Goal: Task Accomplishment & Management: Use online tool/utility

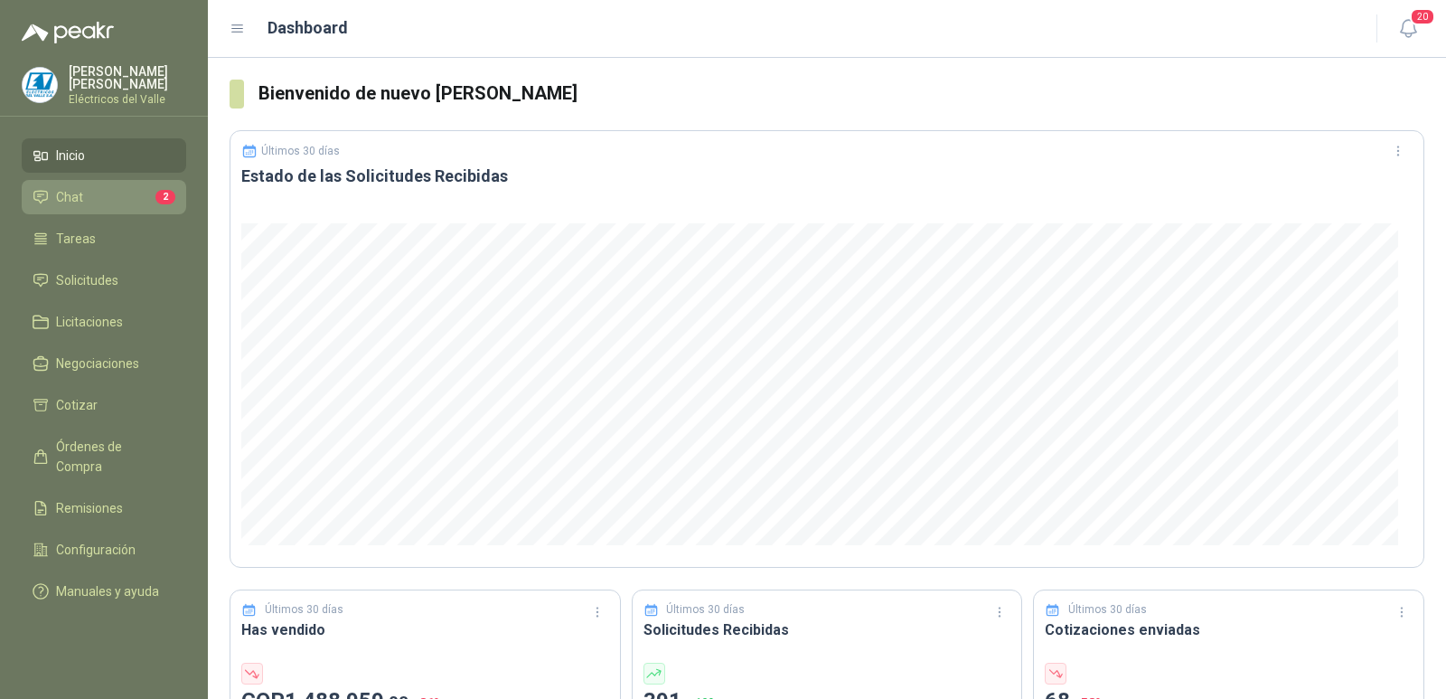
click at [136, 201] on li "Chat 2" at bounding box center [104, 197] width 143 height 20
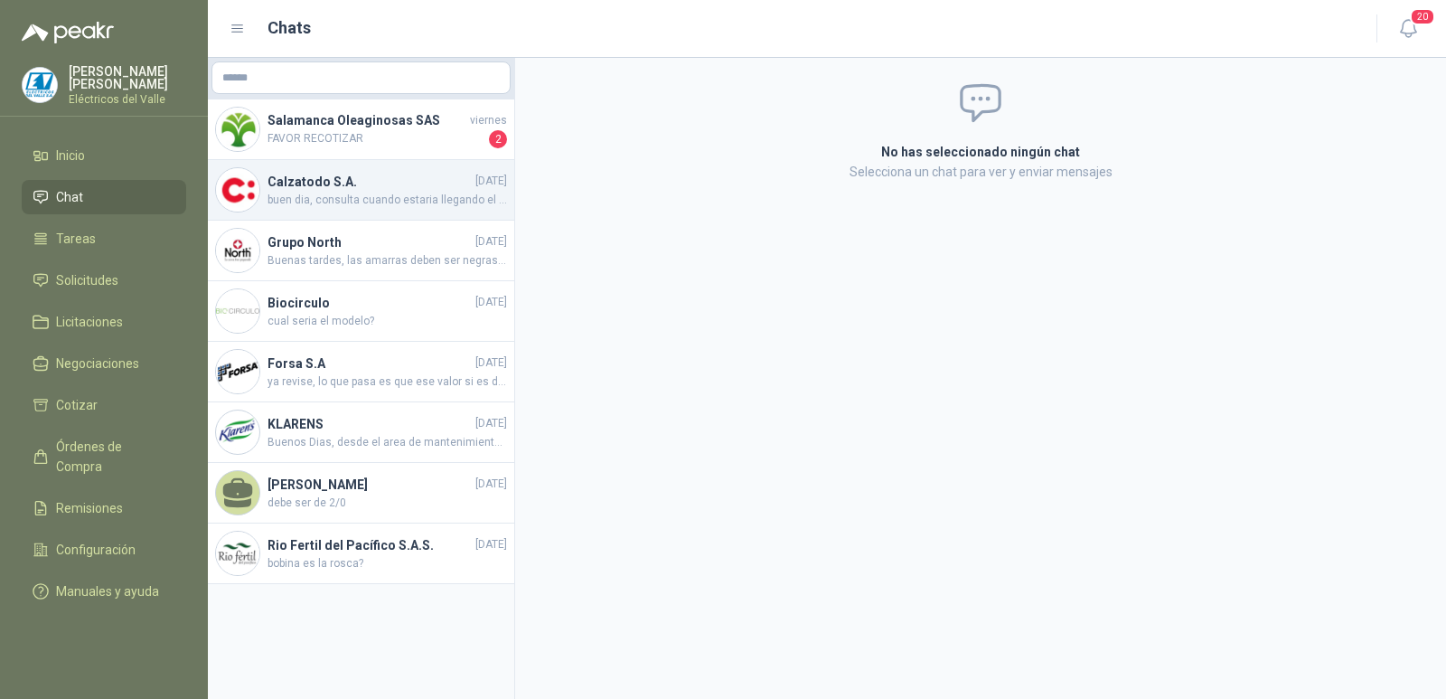
click at [383, 189] on h4 "Calzatodo S.A." at bounding box center [370, 182] width 204 height 20
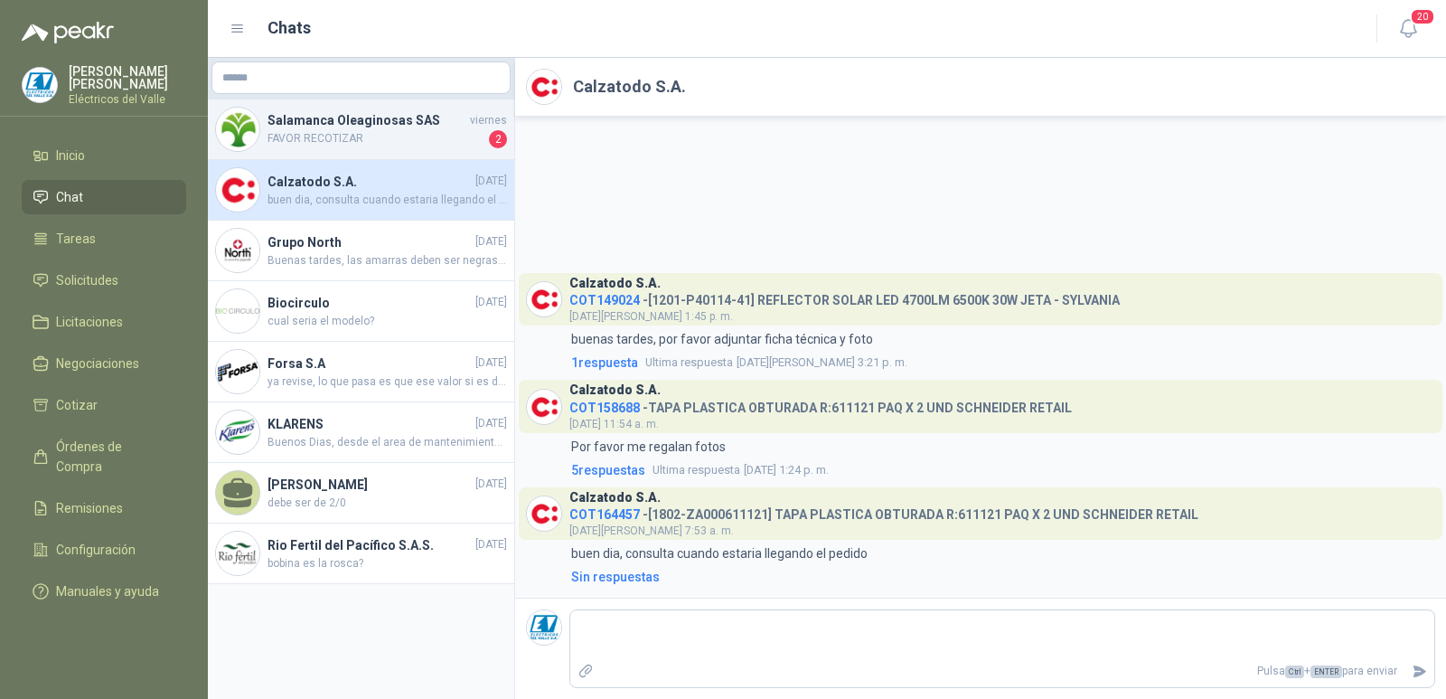
click at [406, 129] on h4 "Salamanca Oleaginosas SAS" at bounding box center [367, 120] width 199 height 20
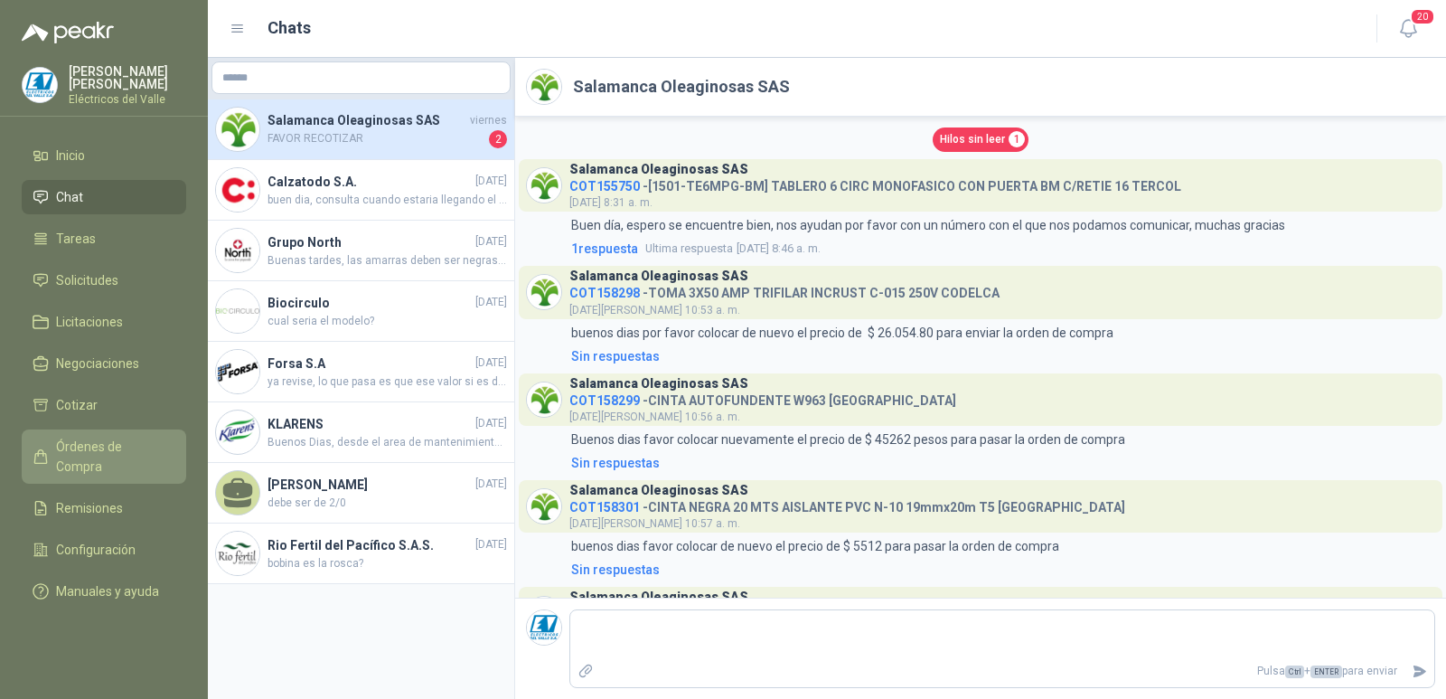
click at [111, 443] on span "Órdenes de Compra" at bounding box center [112, 457] width 113 height 40
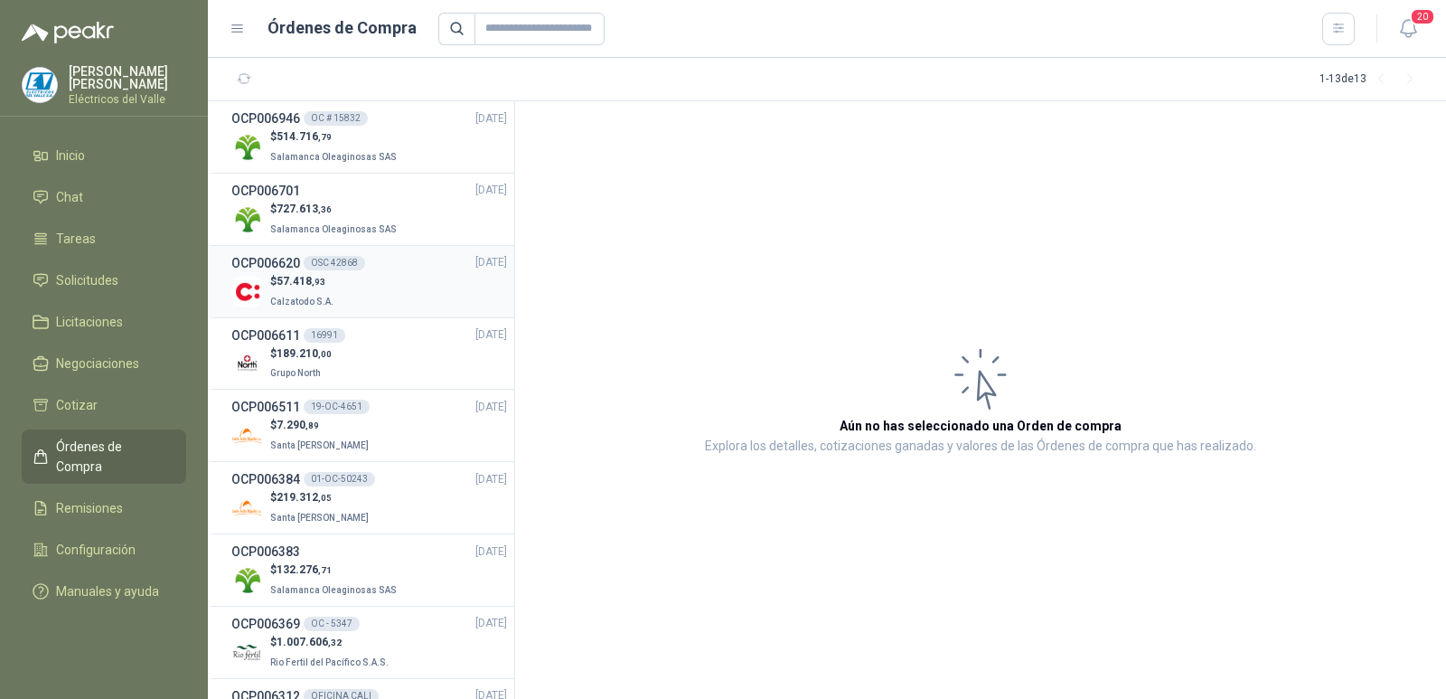
click at [378, 291] on div "$ 57.418 ,93 Calzatodo S.A." at bounding box center [369, 291] width 276 height 37
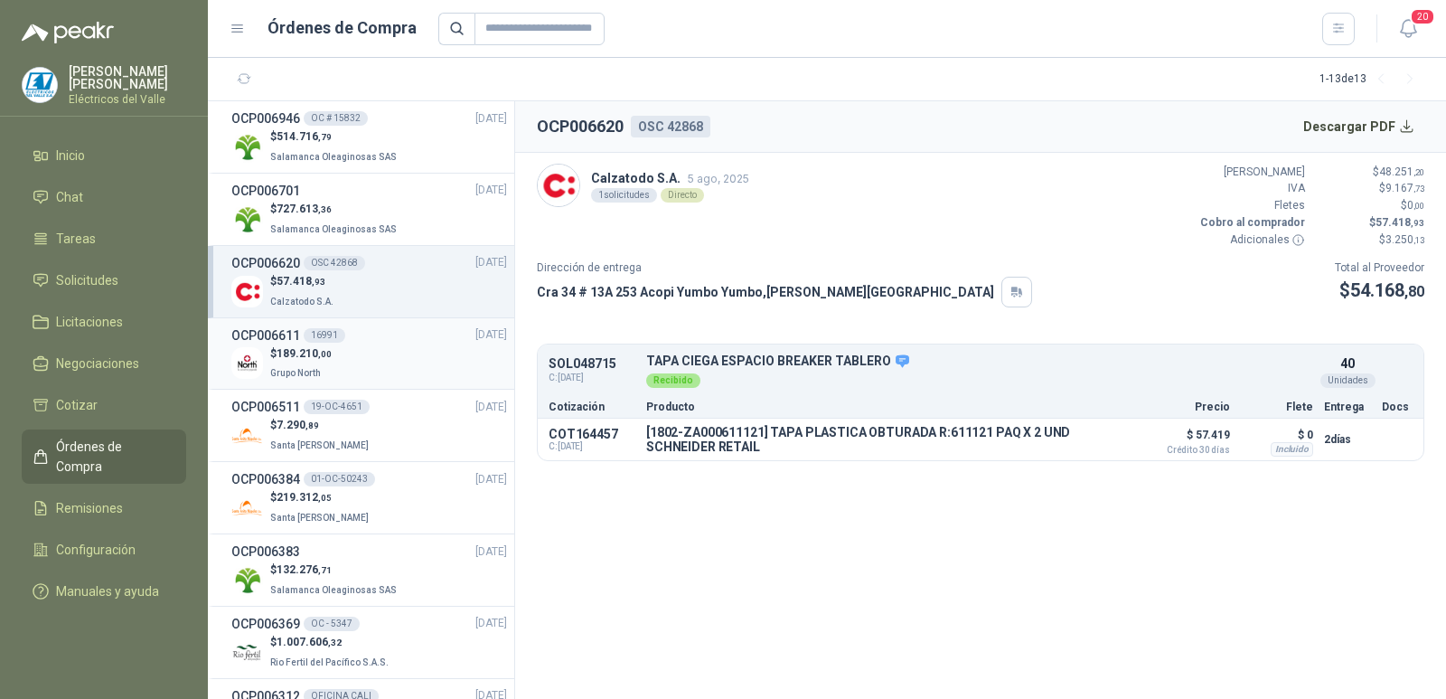
click at [366, 356] on div "$ 189.210 ,00 Grupo North" at bounding box center [369, 363] width 276 height 37
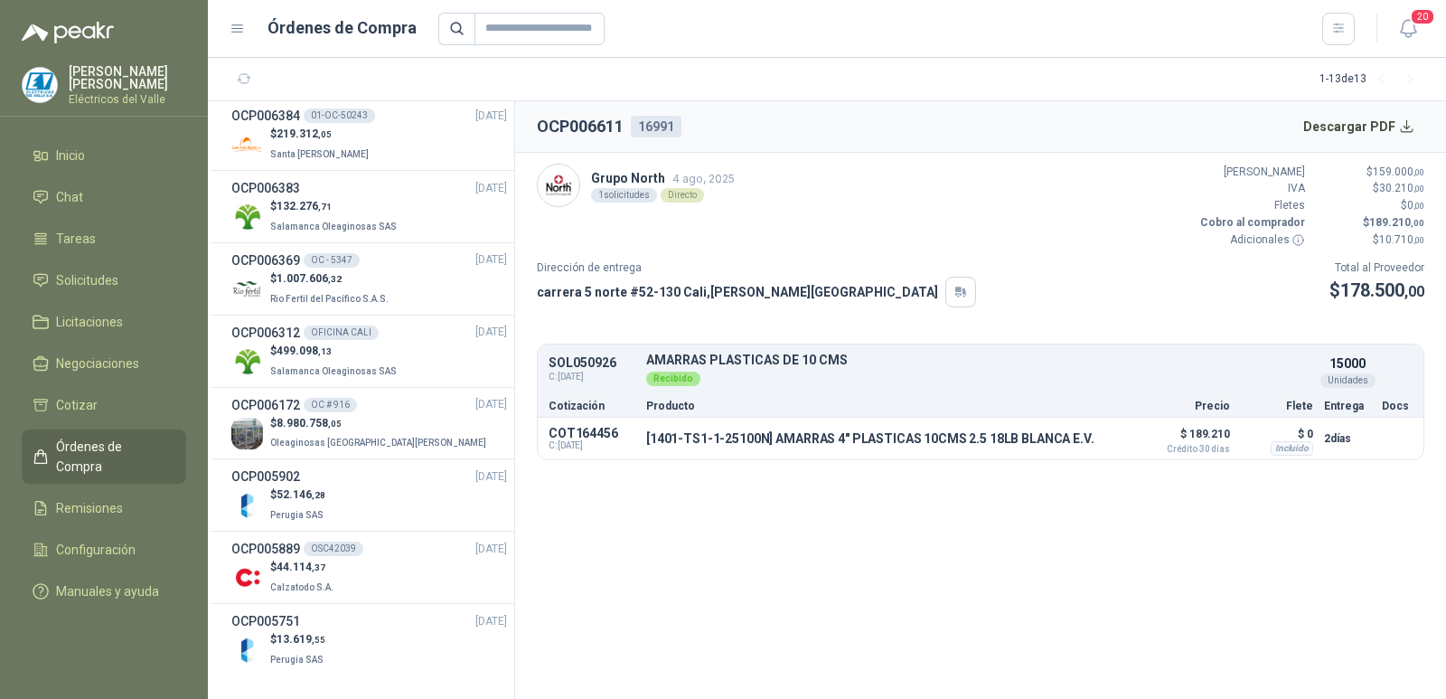
scroll to position [365, 0]
click at [393, 565] on div "$ 44.114 ,37 Calzatodo S.A." at bounding box center [369, 575] width 276 height 37
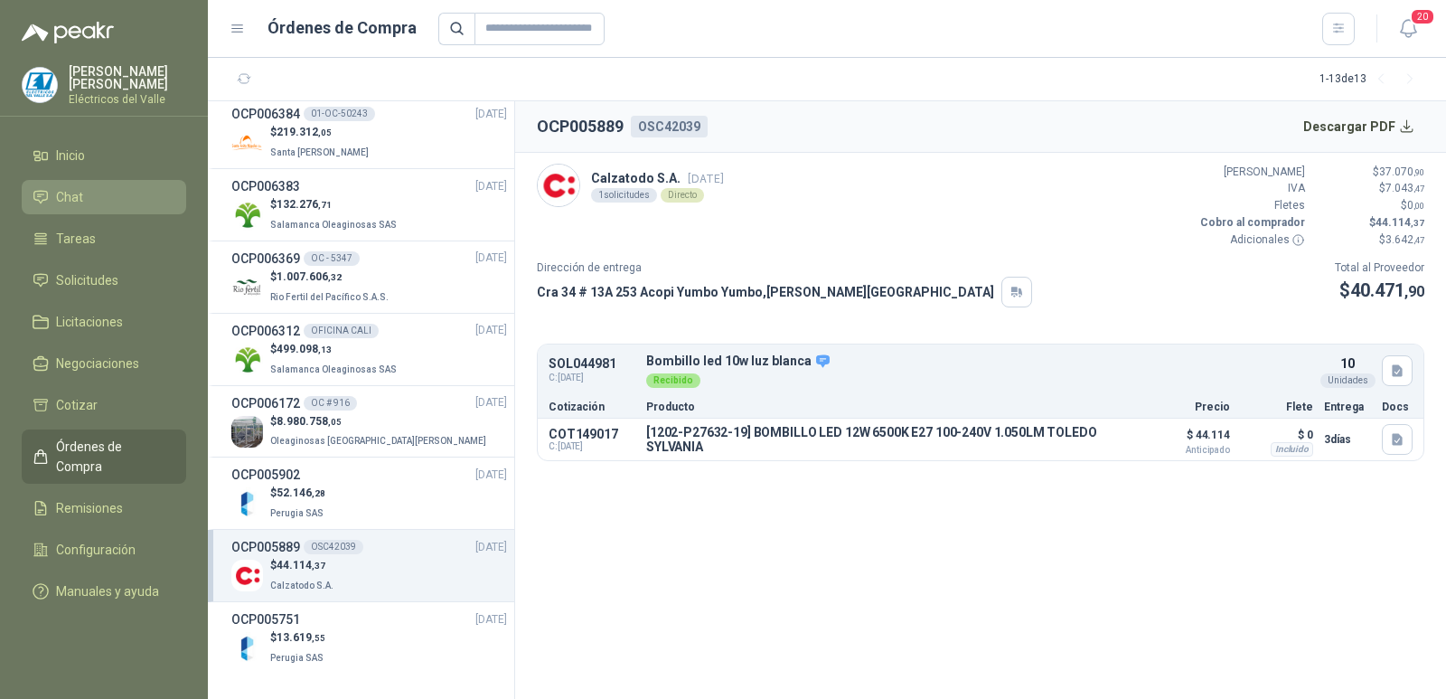
click at [100, 202] on li "Chat" at bounding box center [104, 197] width 143 height 20
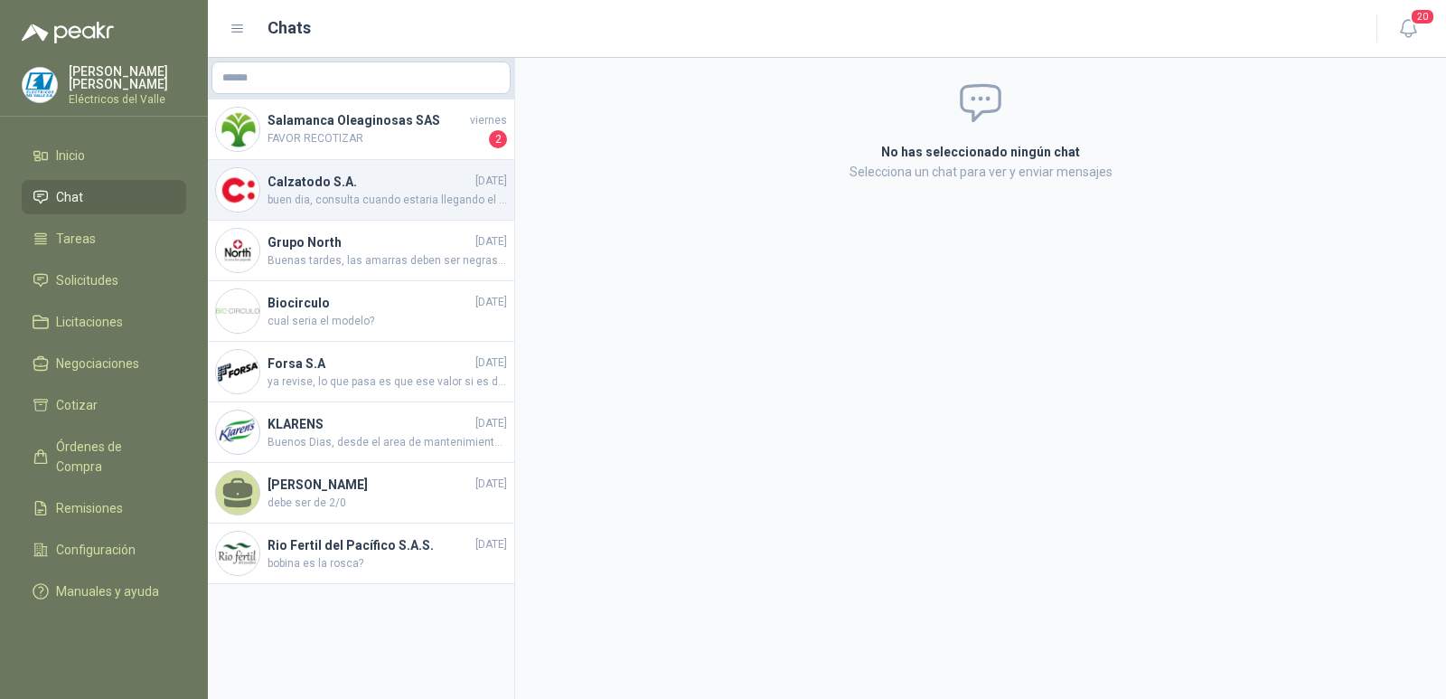
click at [368, 197] on span "buen dia, consulta cuando estaria llegando el pedido" at bounding box center [387, 200] width 239 height 17
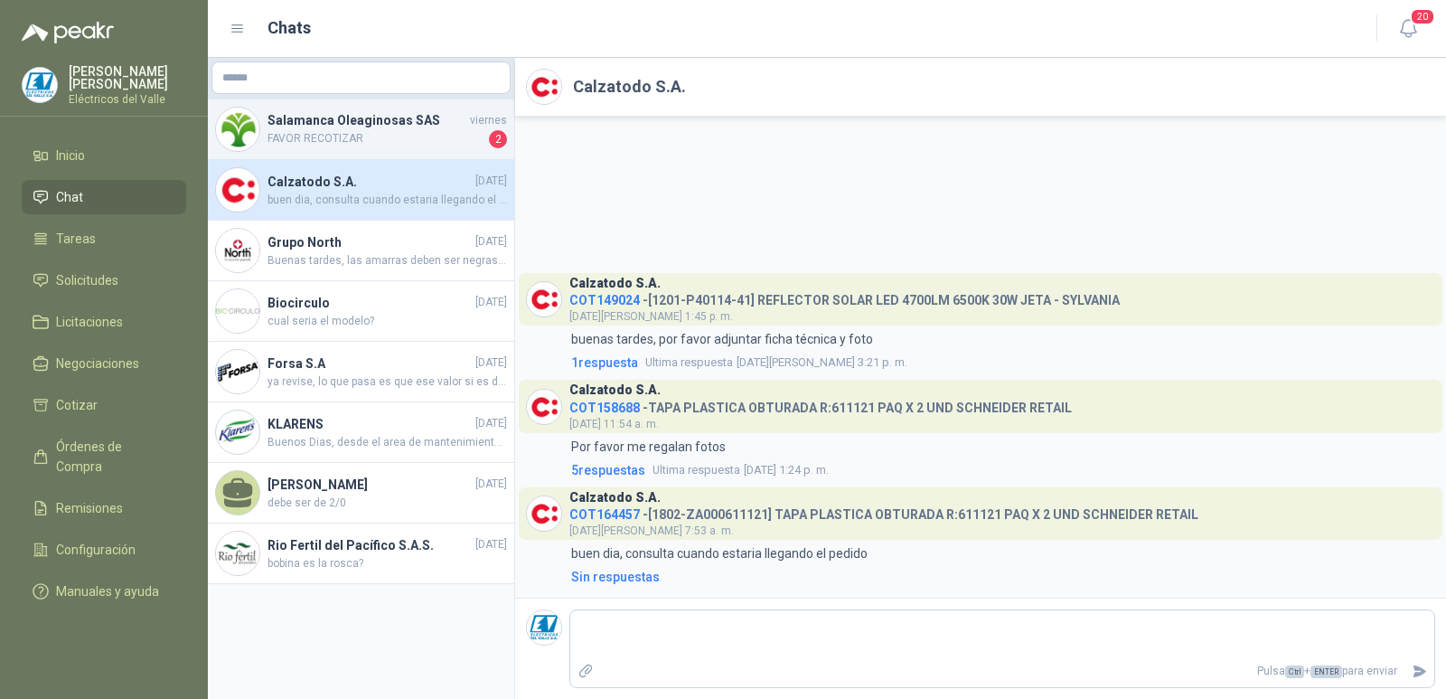
click at [357, 139] on span "FAVOR RECOTIZAR" at bounding box center [377, 139] width 218 height 18
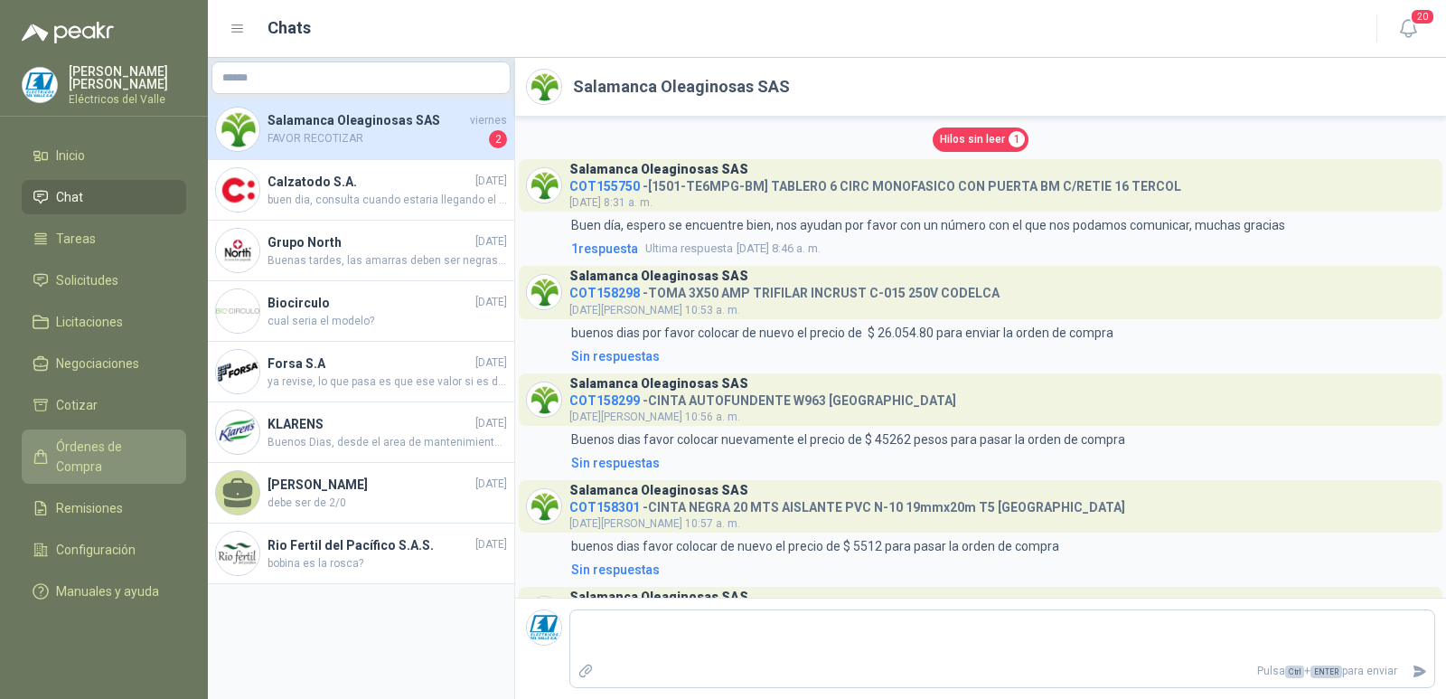
click at [139, 445] on span "Órdenes de Compra" at bounding box center [112, 457] width 113 height 40
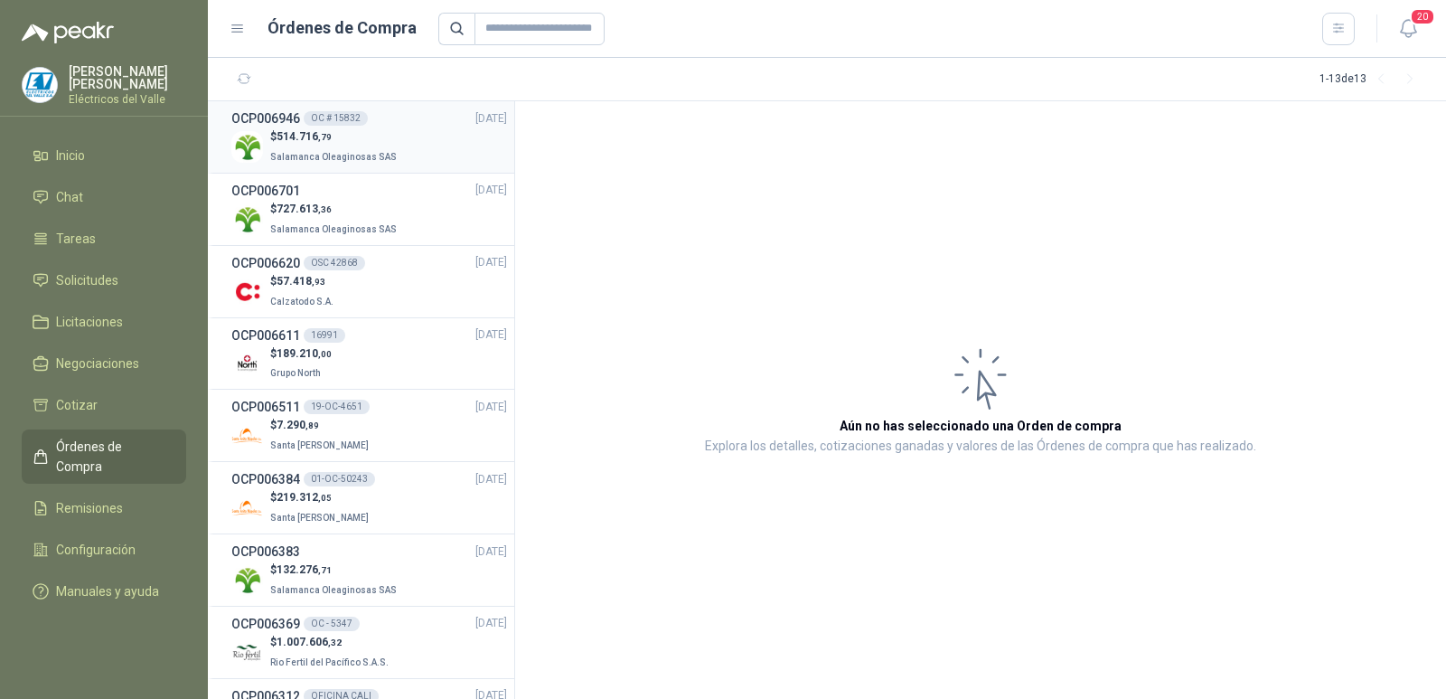
click at [364, 136] on p "$ 514.716 ,79" at bounding box center [335, 136] width 130 height 17
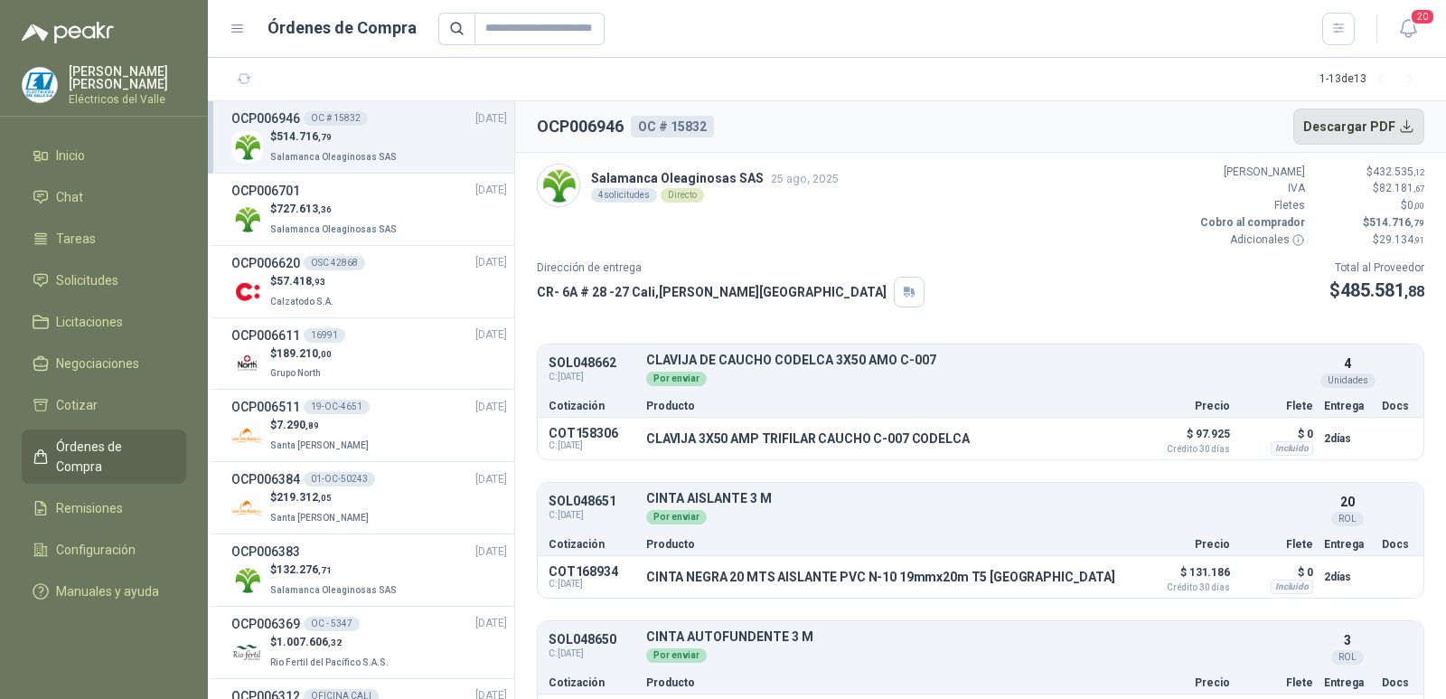
click at [1408, 124] on button "Descargar PDF" at bounding box center [1359, 126] width 132 height 36
click at [1007, 26] on div at bounding box center [896, 29] width 917 height 33
click at [1264, 367] on button "Detalles" at bounding box center [1270, 370] width 85 height 24
click at [1103, 441] on button "Detalles" at bounding box center [1086, 438] width 85 height 24
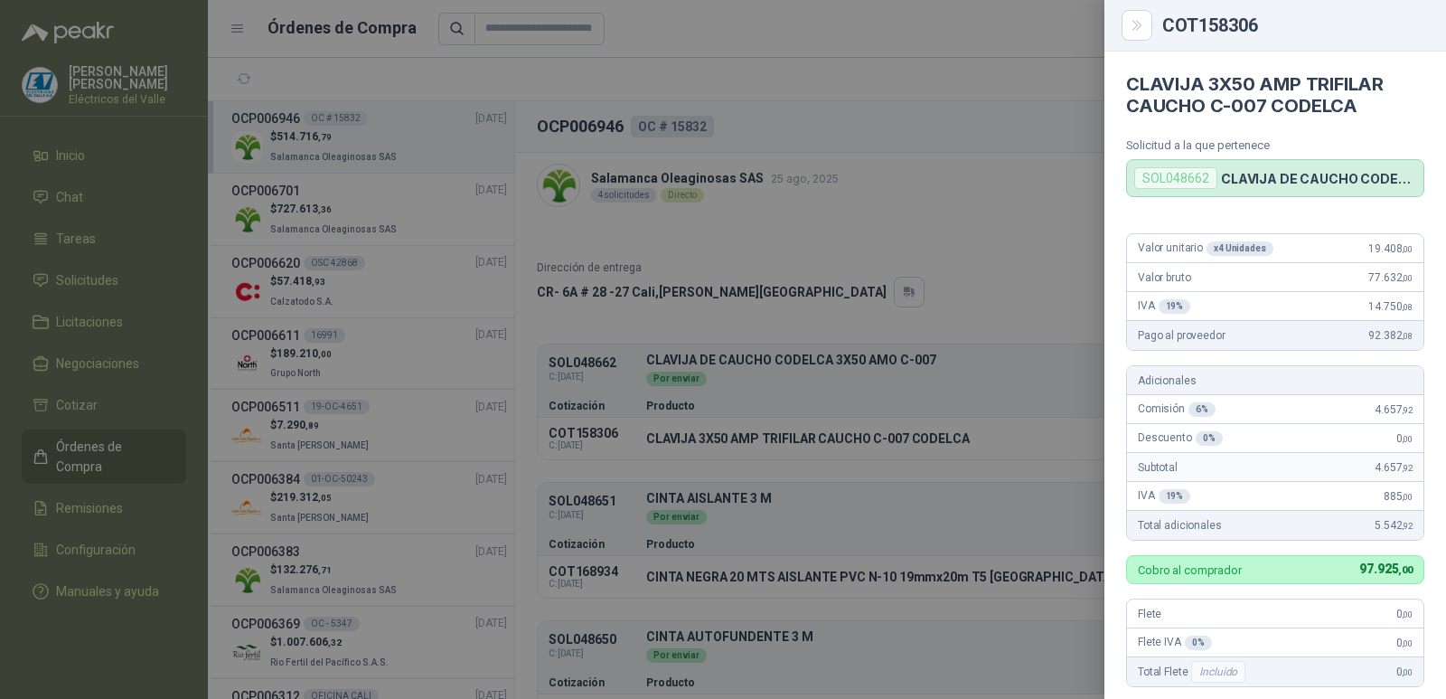
click at [996, 152] on div at bounding box center [723, 349] width 1446 height 699
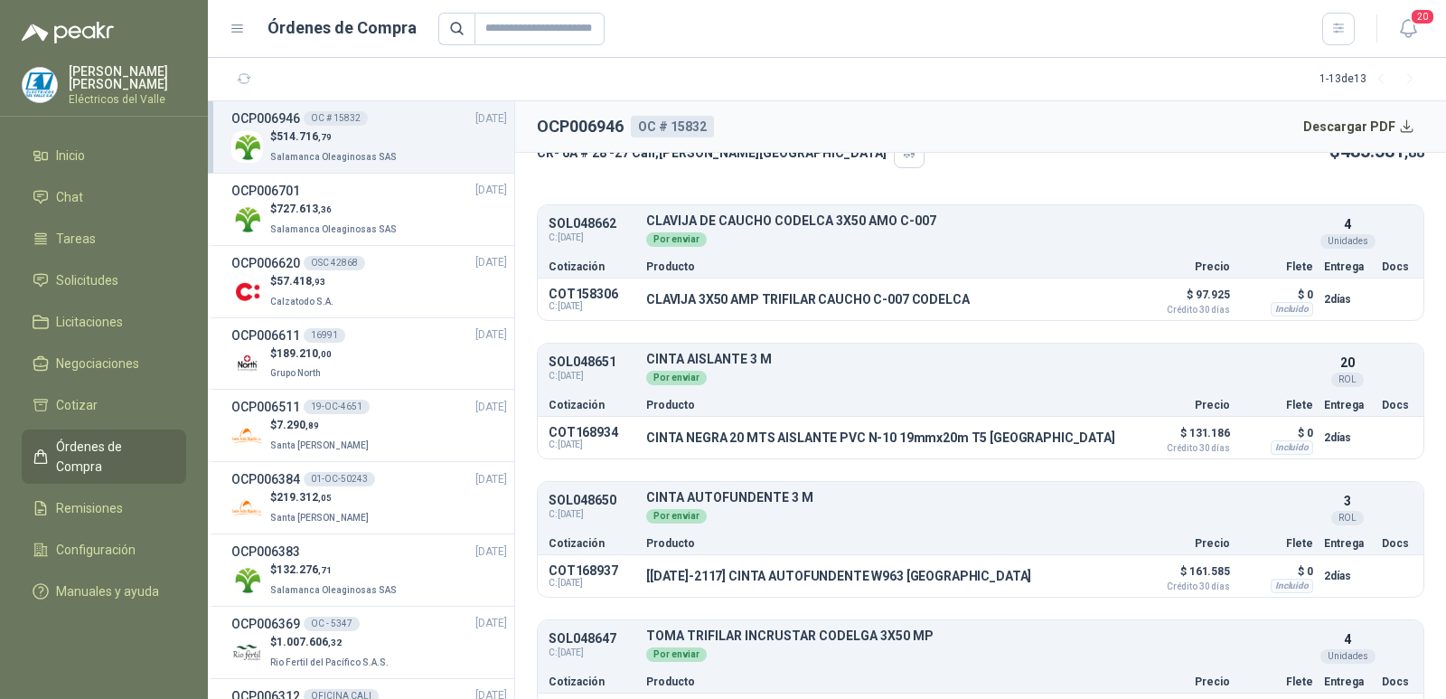
scroll to position [186, 0]
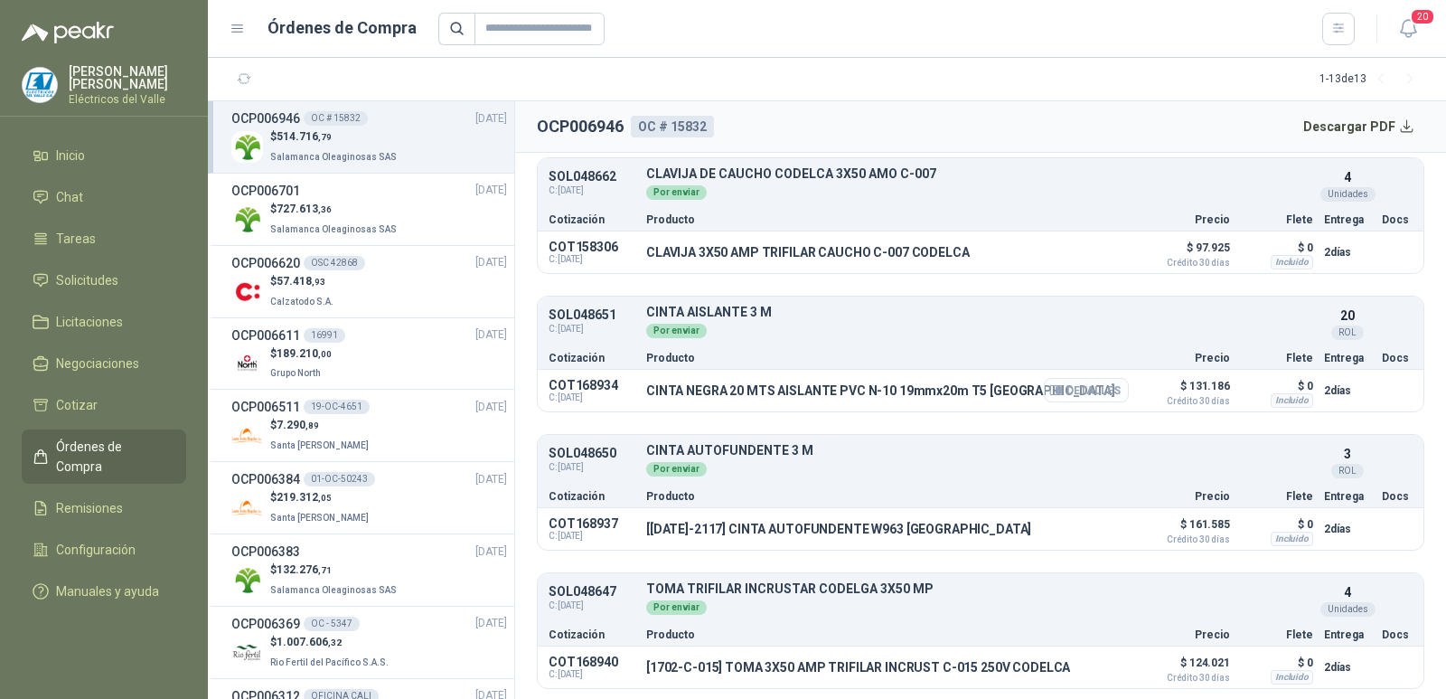
click at [1074, 398] on button "Detalles" at bounding box center [1086, 390] width 85 height 24
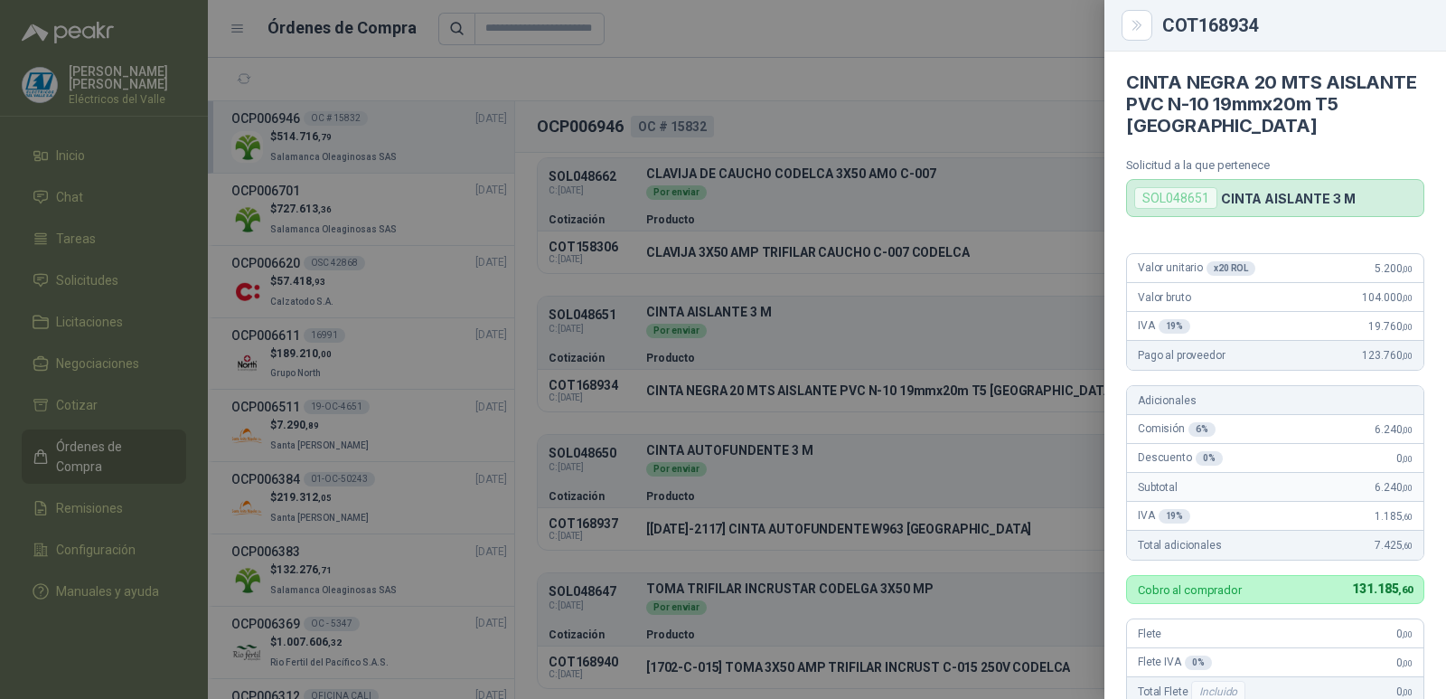
scroll to position [0, 0]
click at [1008, 274] on div at bounding box center [723, 349] width 1446 height 699
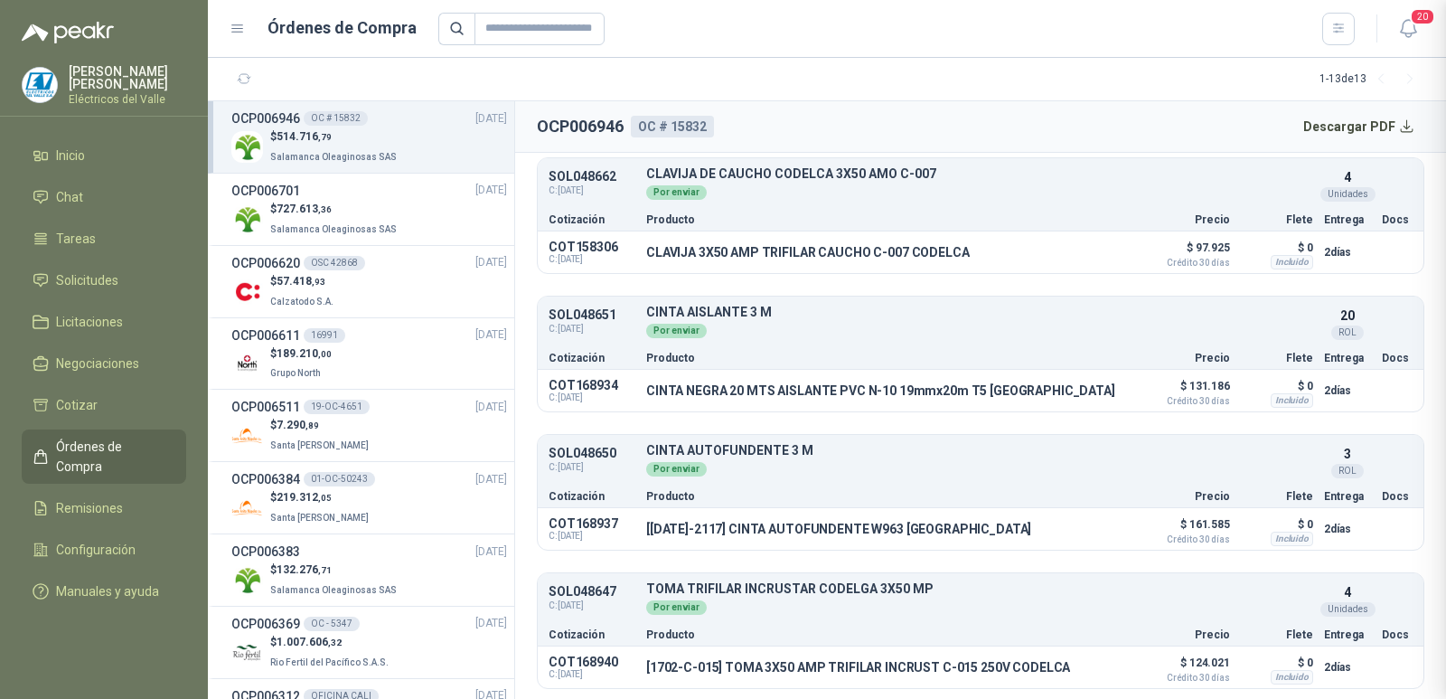
scroll to position [454, 0]
click at [1055, 527] on button "Detalles" at bounding box center [1086, 528] width 85 height 24
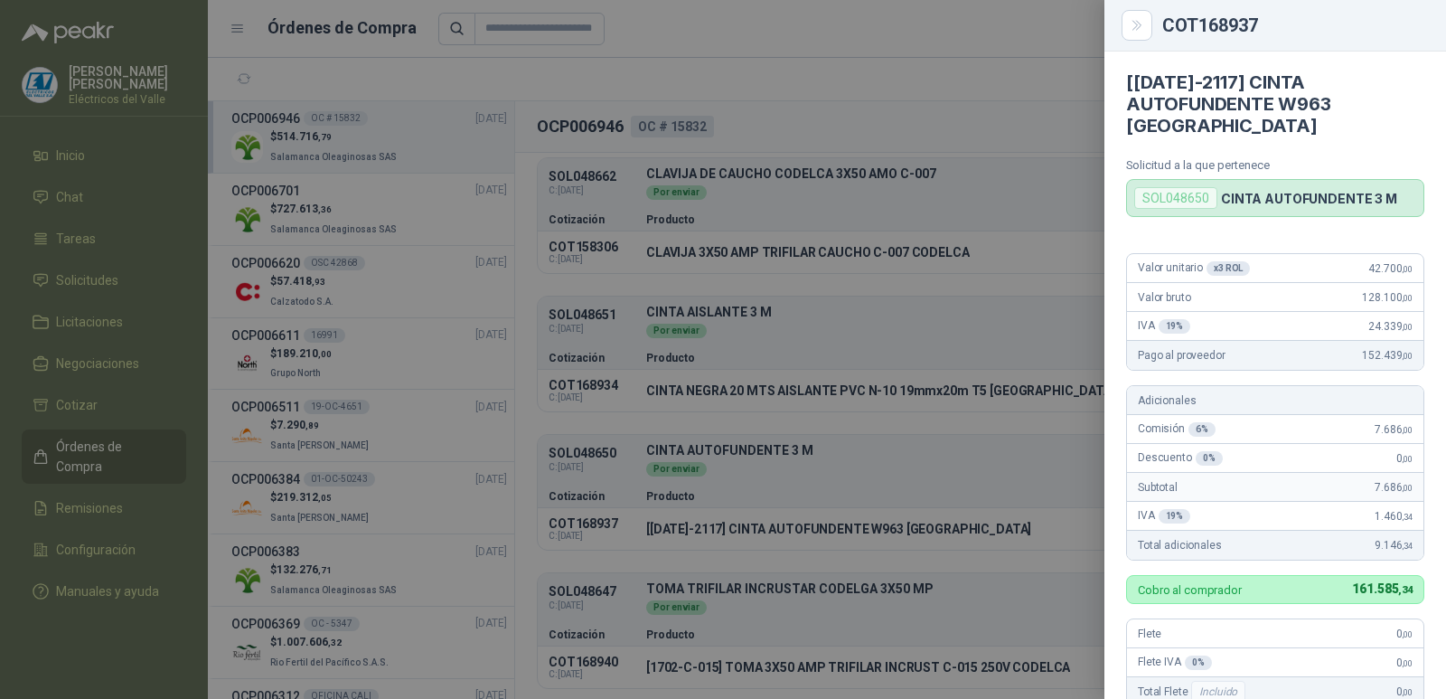
scroll to position [0, 0]
click at [1002, 209] on div at bounding box center [723, 349] width 1446 height 699
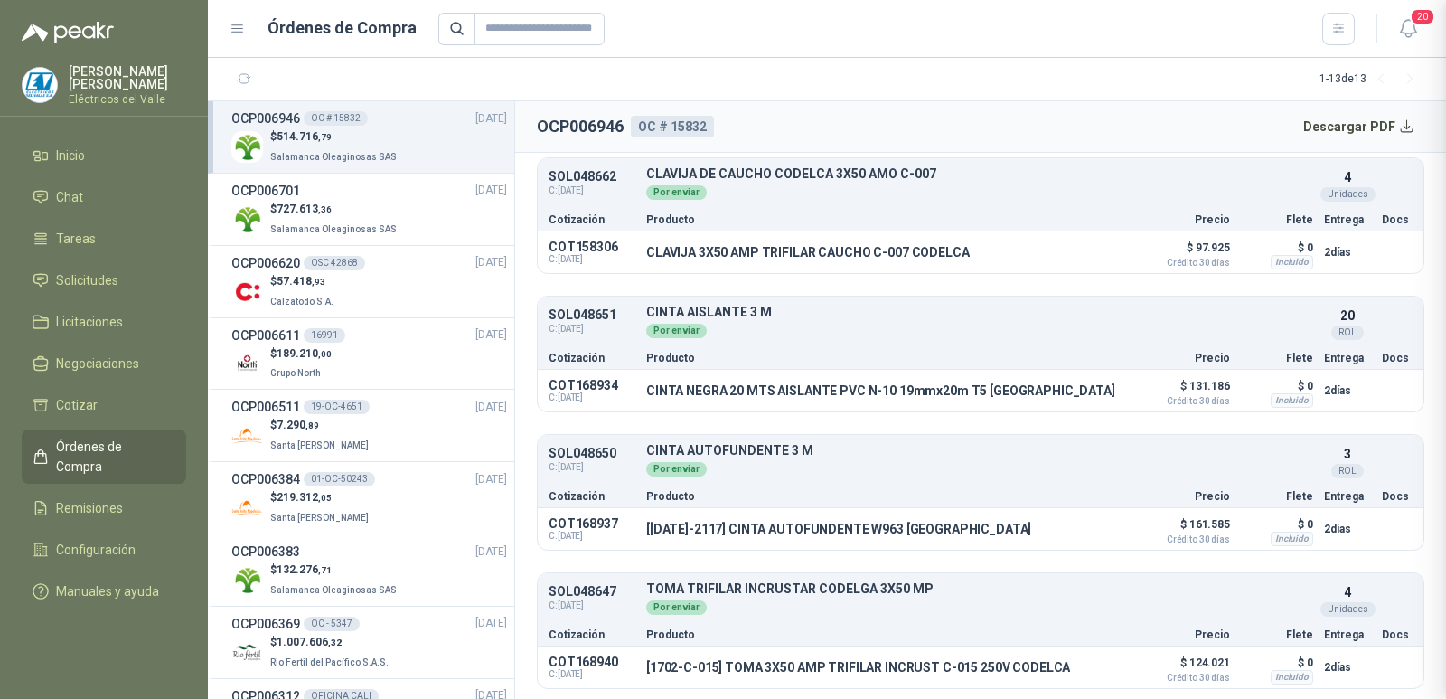
scroll to position [454, 0]
click at [1075, 529] on button "Detalles" at bounding box center [1086, 528] width 85 height 24
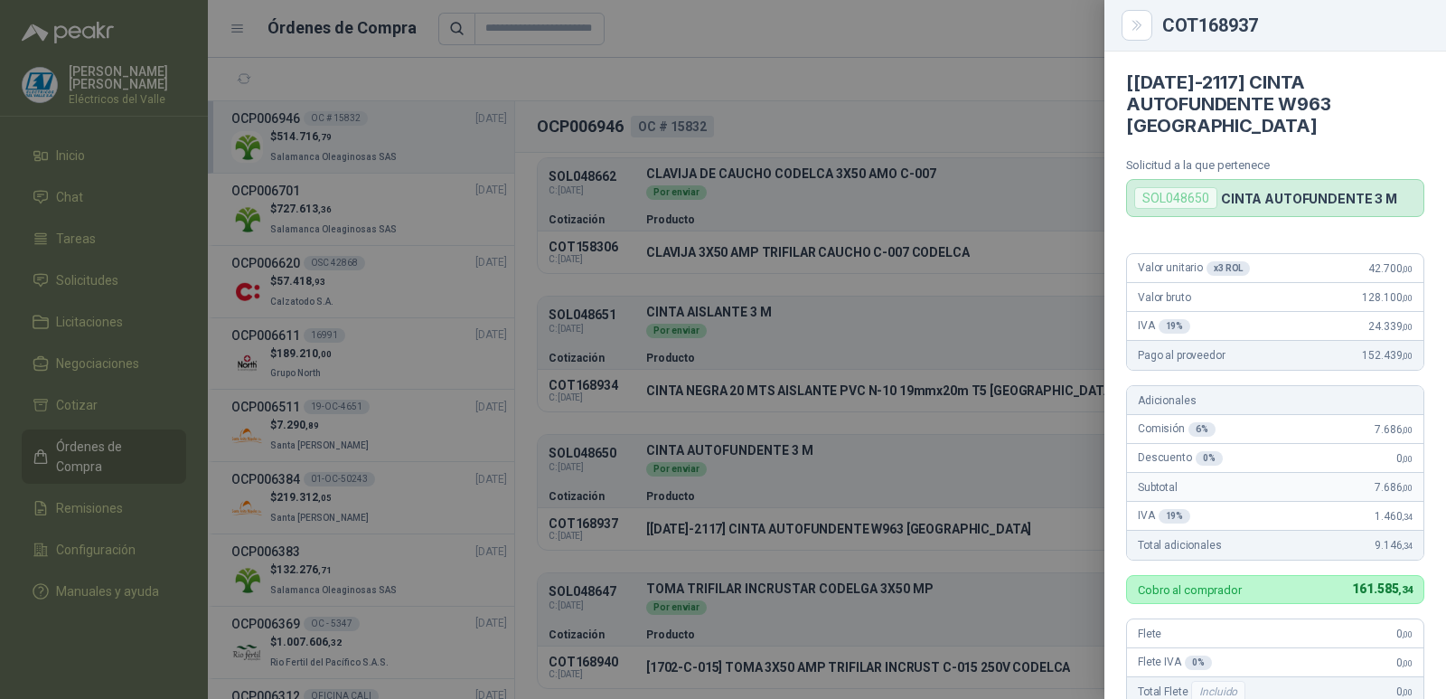
scroll to position [0, 0]
click at [1034, 173] on div at bounding box center [723, 349] width 1446 height 699
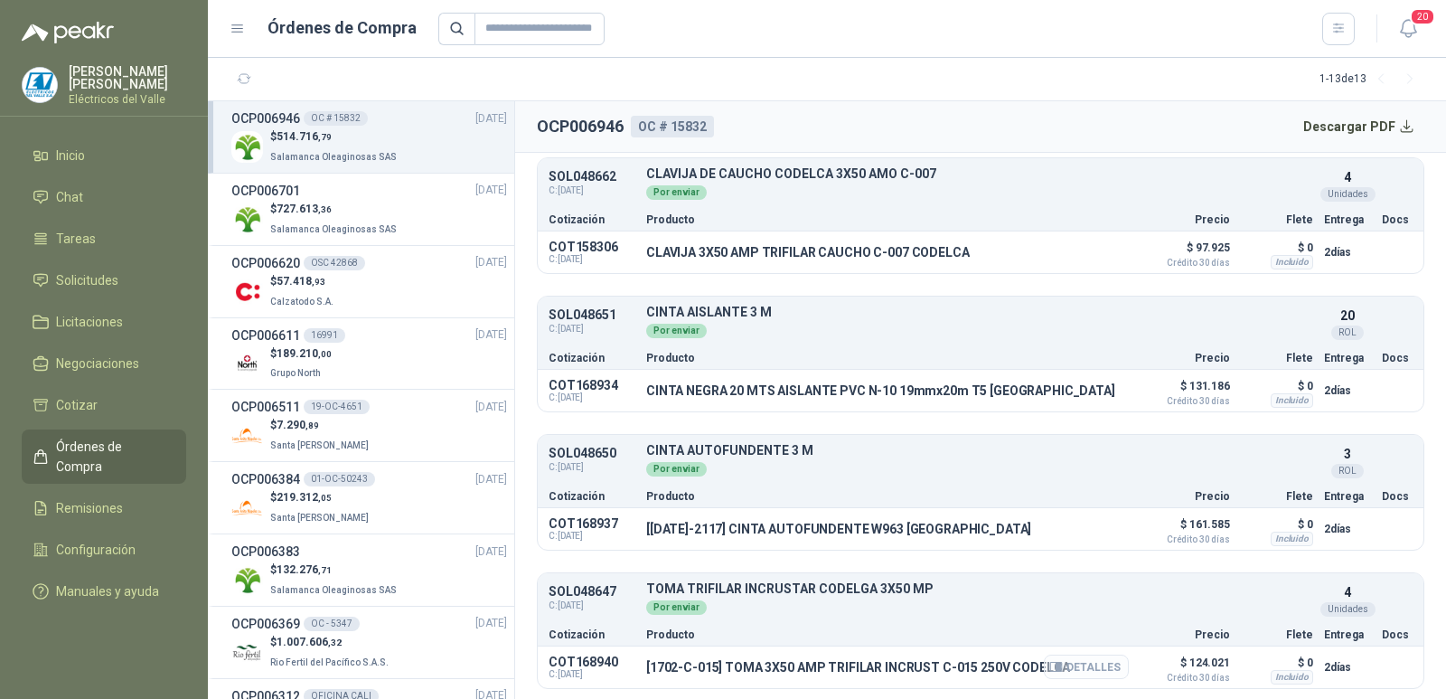
click at [1084, 662] on button "Detalles" at bounding box center [1086, 666] width 85 height 24
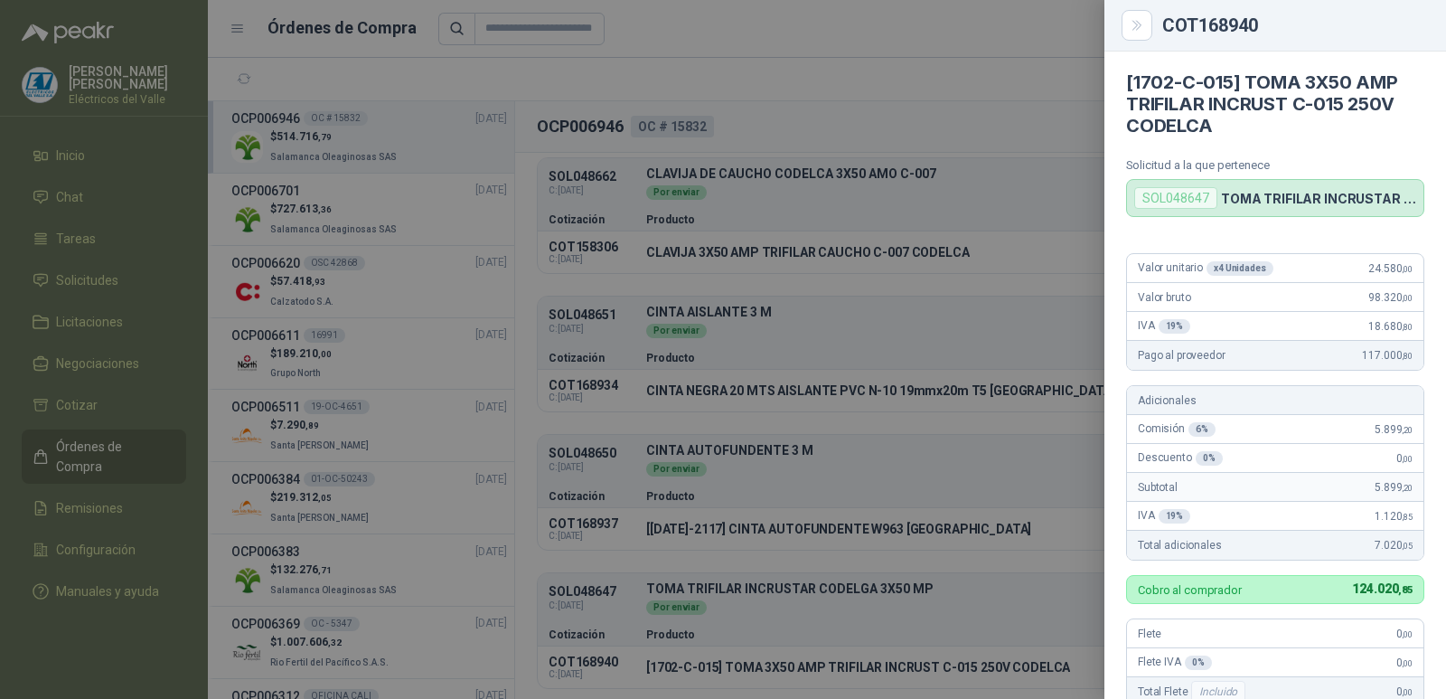
scroll to position [0, 0]
click at [1040, 124] on div at bounding box center [723, 349] width 1446 height 699
